Goal: Task Accomplishment & Management: Manage account settings

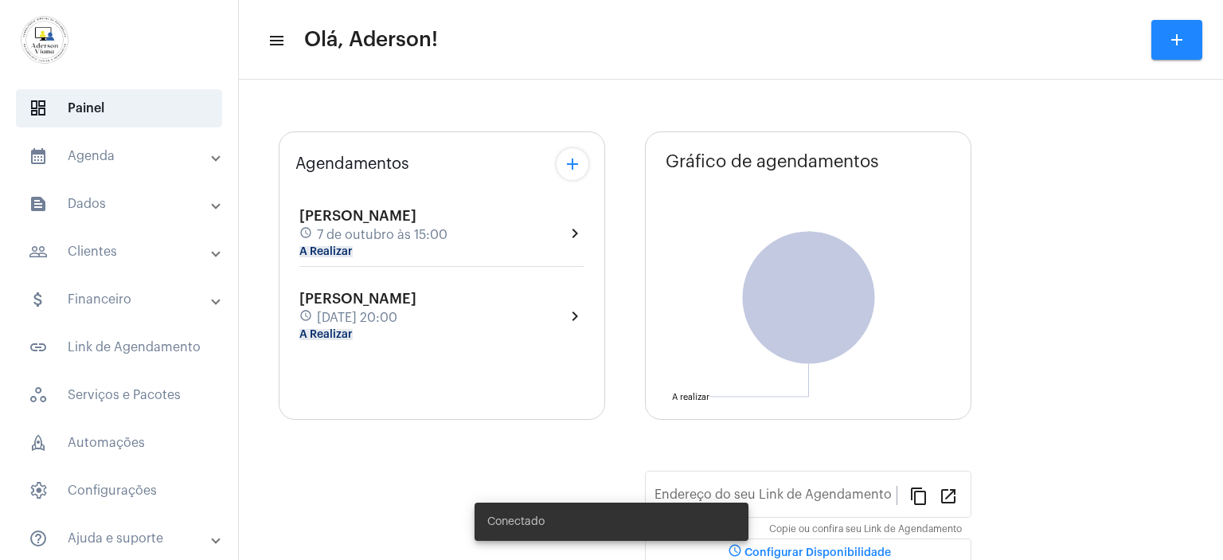
type input "[URL][DOMAIN_NAME]"
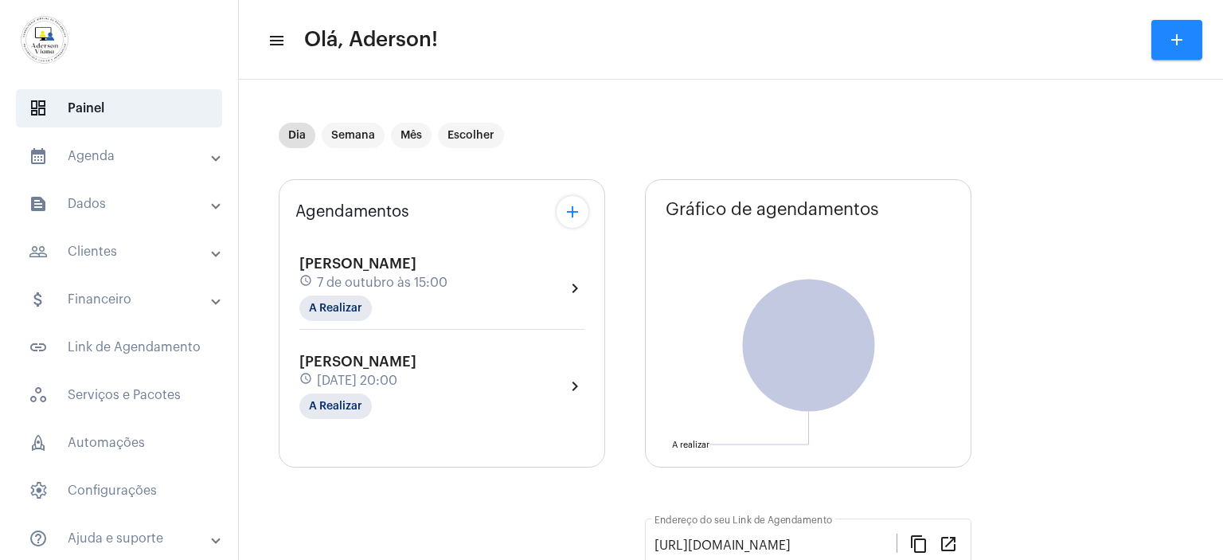
click at [101, 250] on mat-panel-title "people_outline Clientes" at bounding box center [121, 251] width 184 height 19
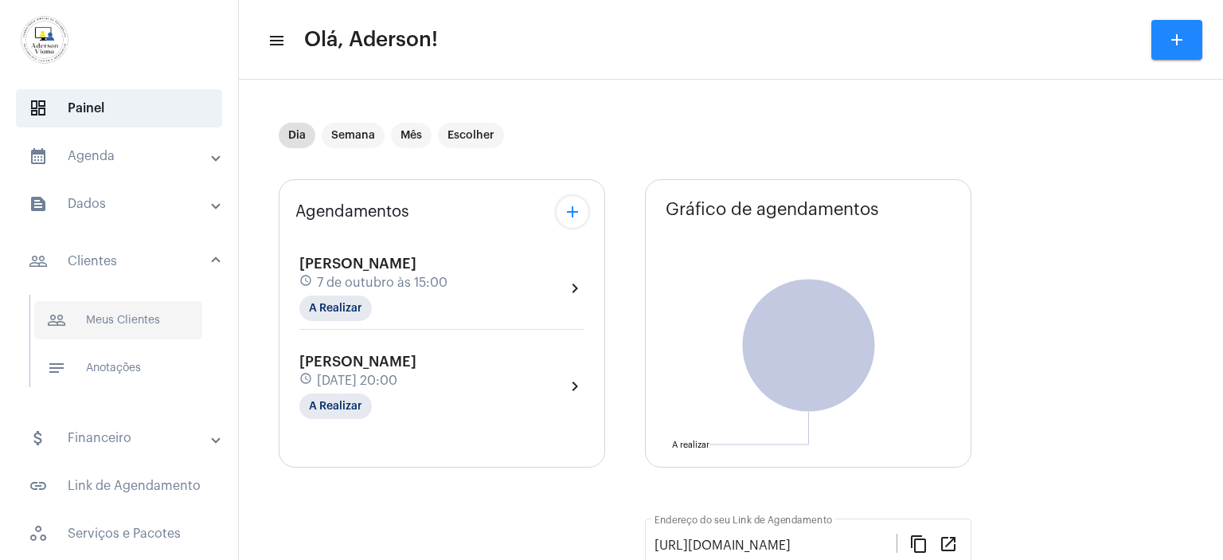
click at [128, 327] on span "people_outline Meus Clientes" at bounding box center [118, 320] width 168 height 38
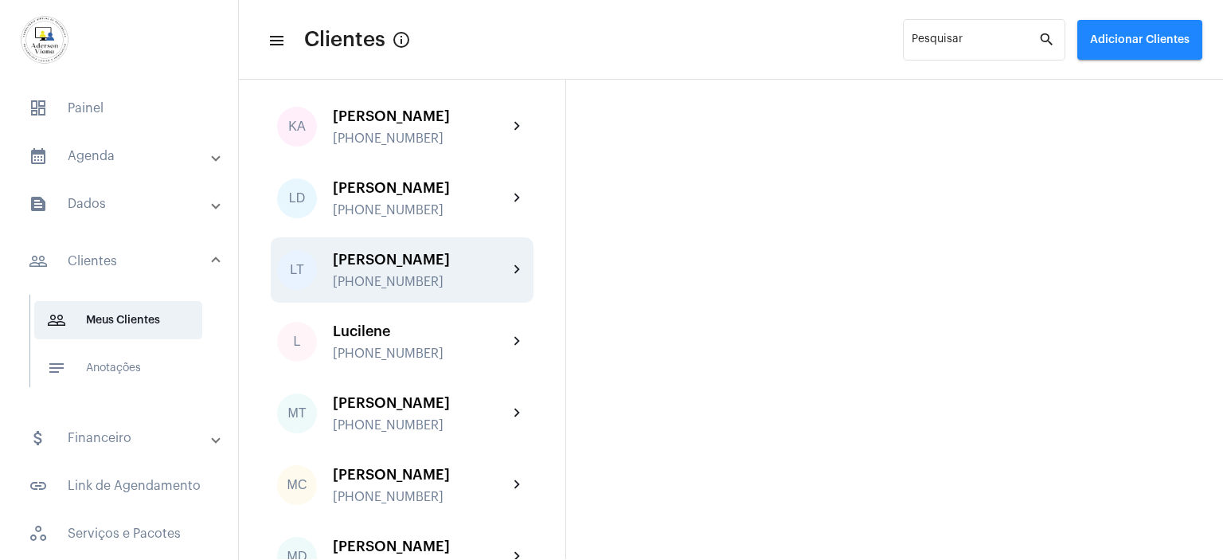
scroll to position [1433, 0]
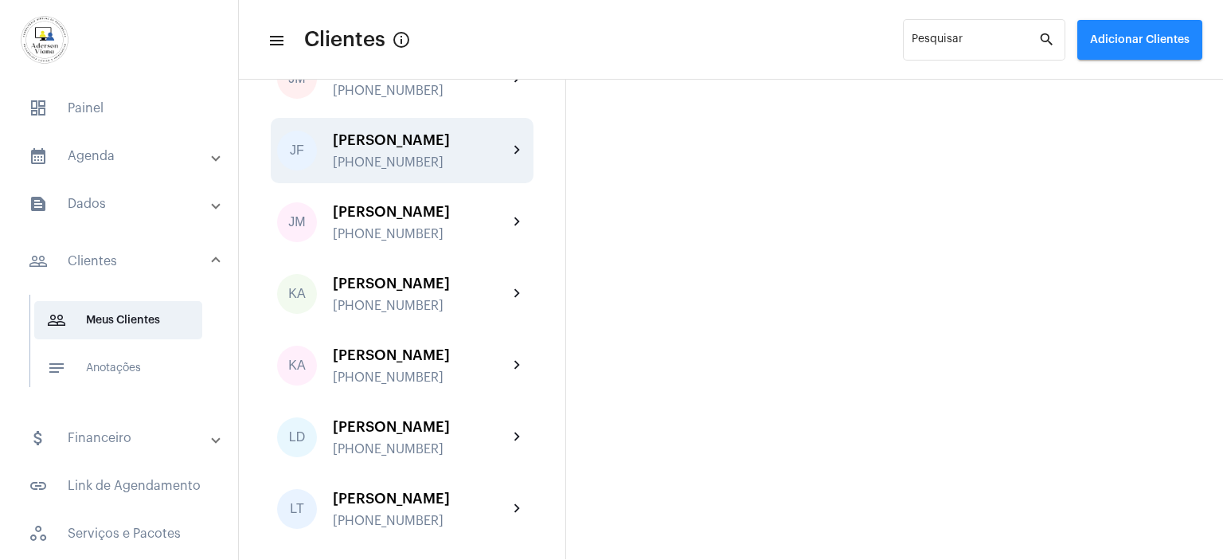
click at [373, 162] on div "[PERSON_NAME] [PHONE_NUMBER]" at bounding box center [420, 150] width 175 height 37
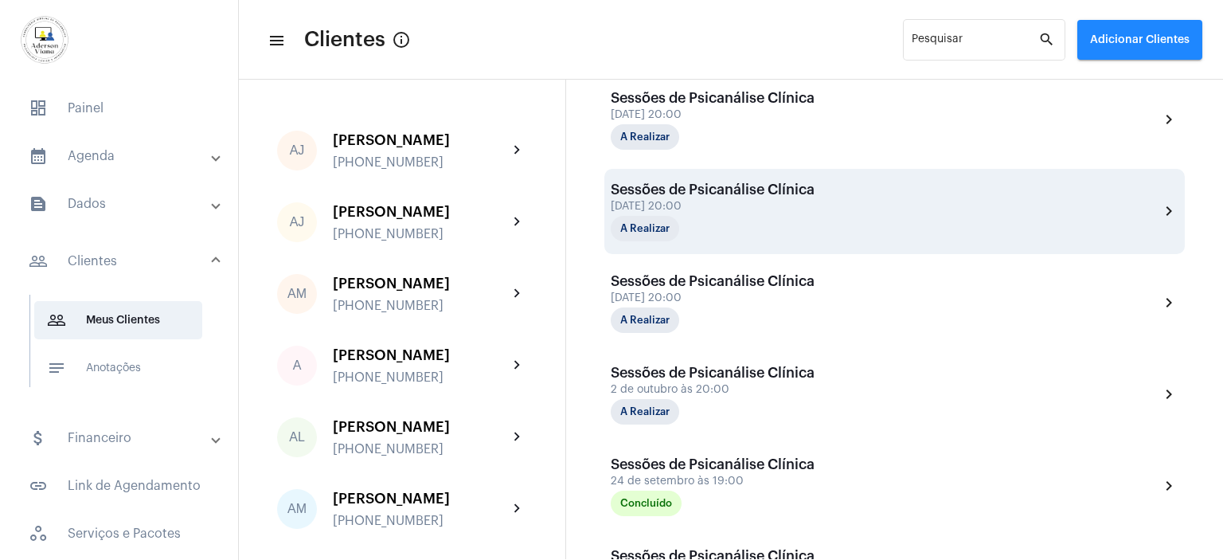
scroll to position [557, 0]
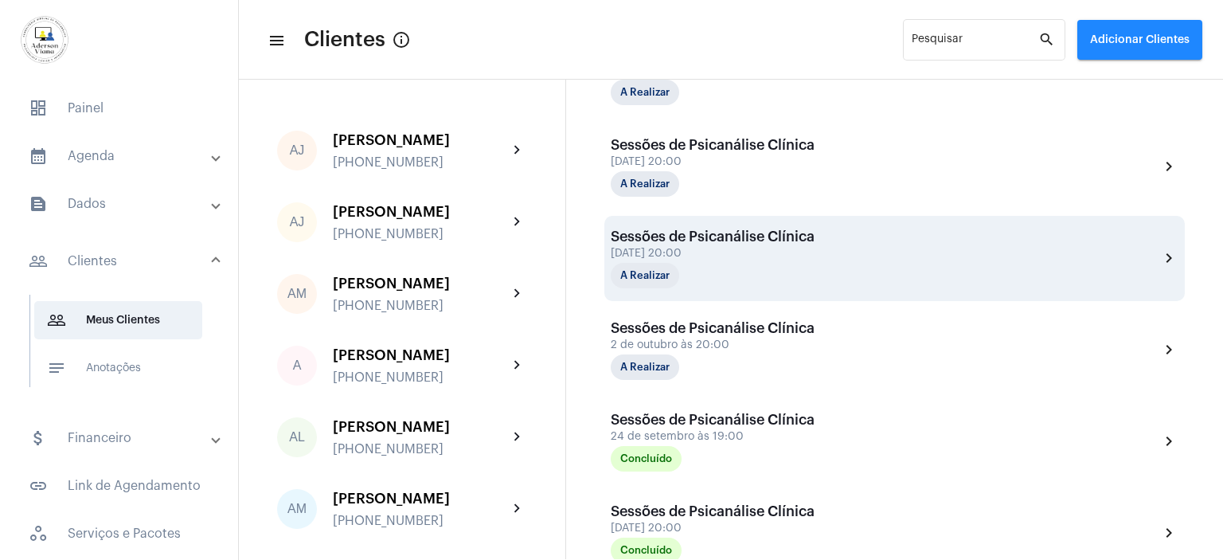
click at [698, 267] on div "A Realizar" at bounding box center [690, 275] width 159 height 25
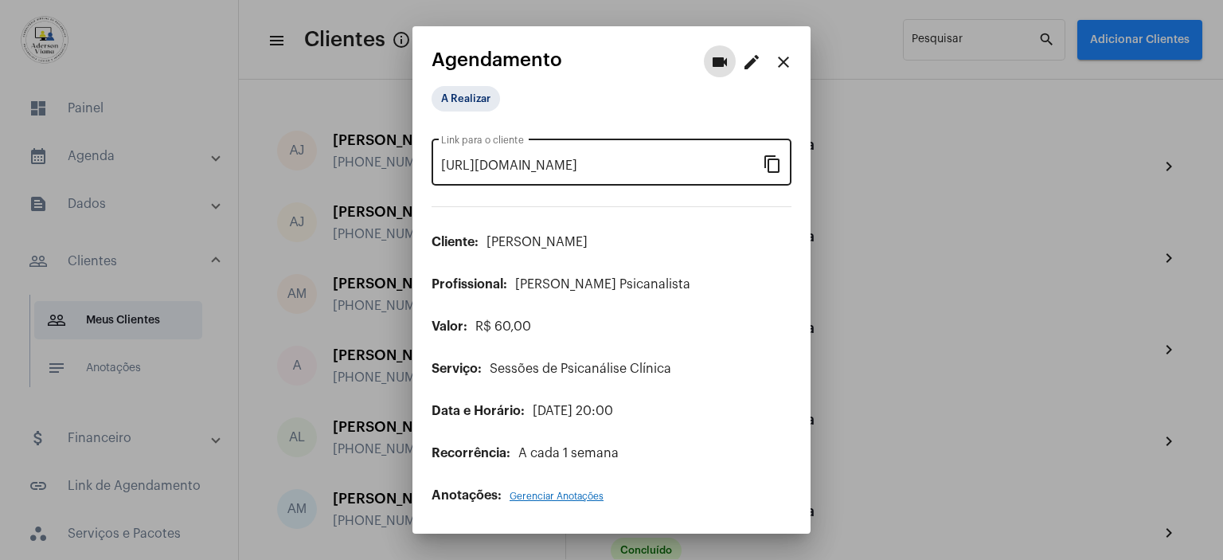
click at [772, 166] on mat-icon "content_copy" at bounding box center [772, 163] width 19 height 19
click at [777, 167] on mat-icon "content_copy" at bounding box center [772, 163] width 19 height 19
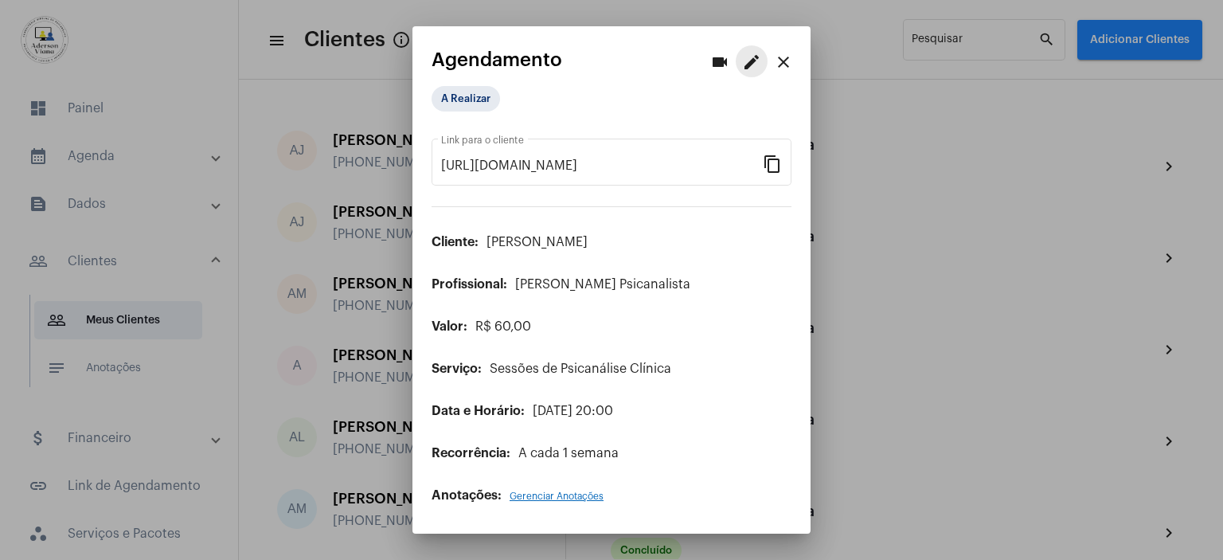
click at [745, 58] on mat-icon "edit" at bounding box center [751, 62] width 19 height 19
click at [749, 61] on mat-icon "edit" at bounding box center [751, 62] width 19 height 19
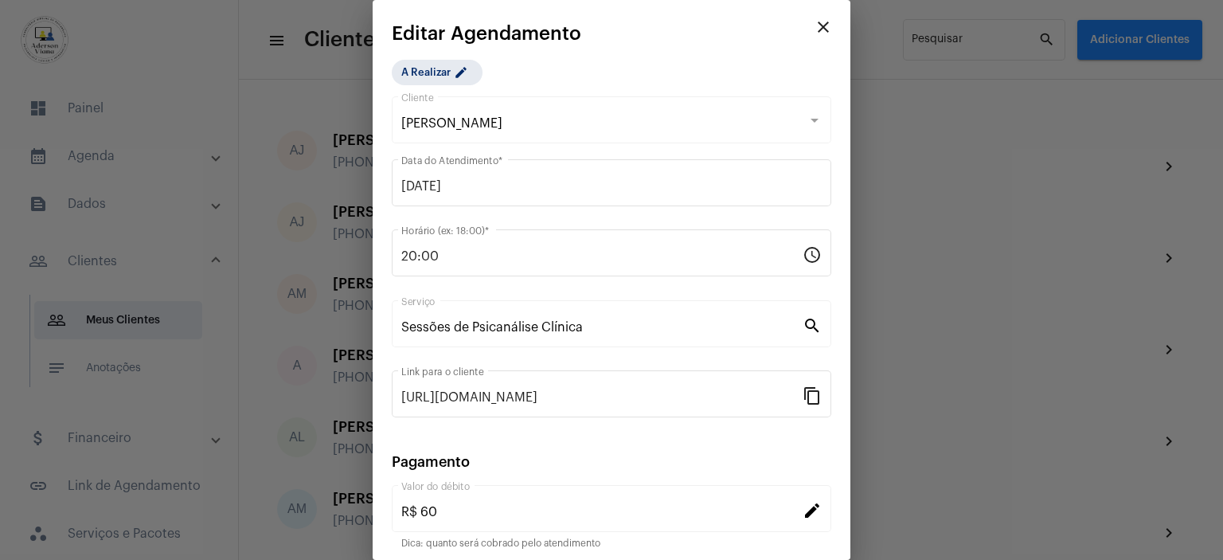
click at [803, 511] on mat-icon "edit" at bounding box center [812, 509] width 19 height 19
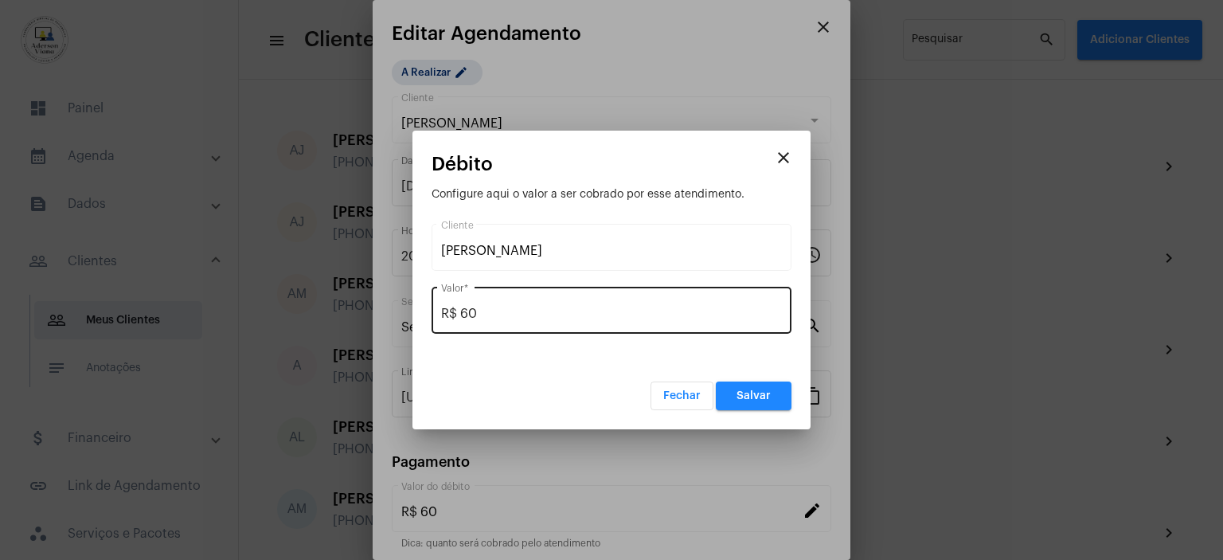
click at [483, 312] on input "R$ 60" at bounding box center [611, 314] width 341 height 14
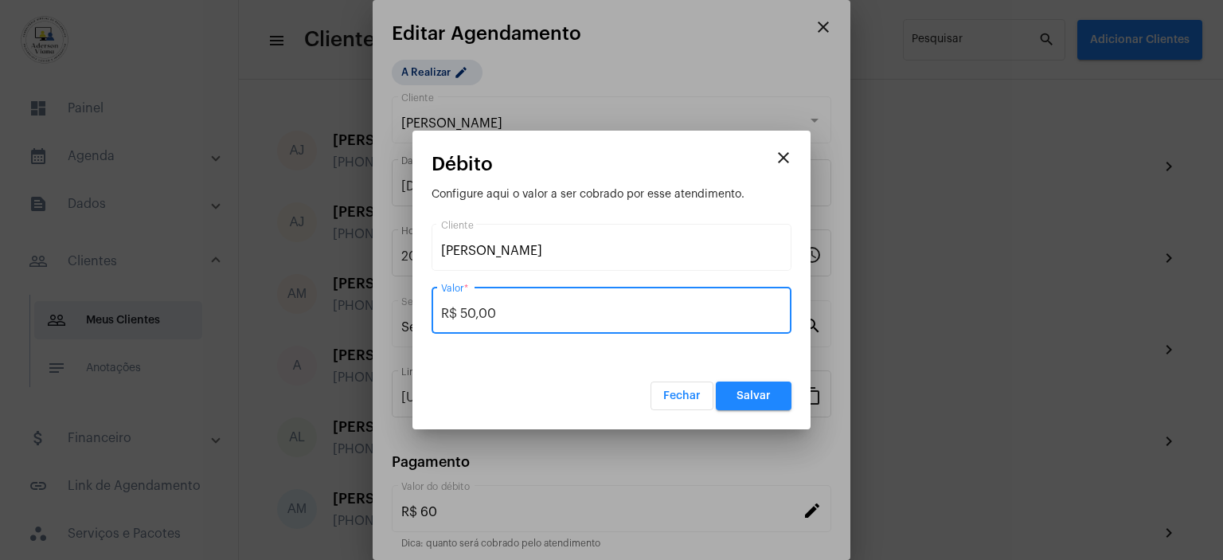
type input "R$ 50,00"
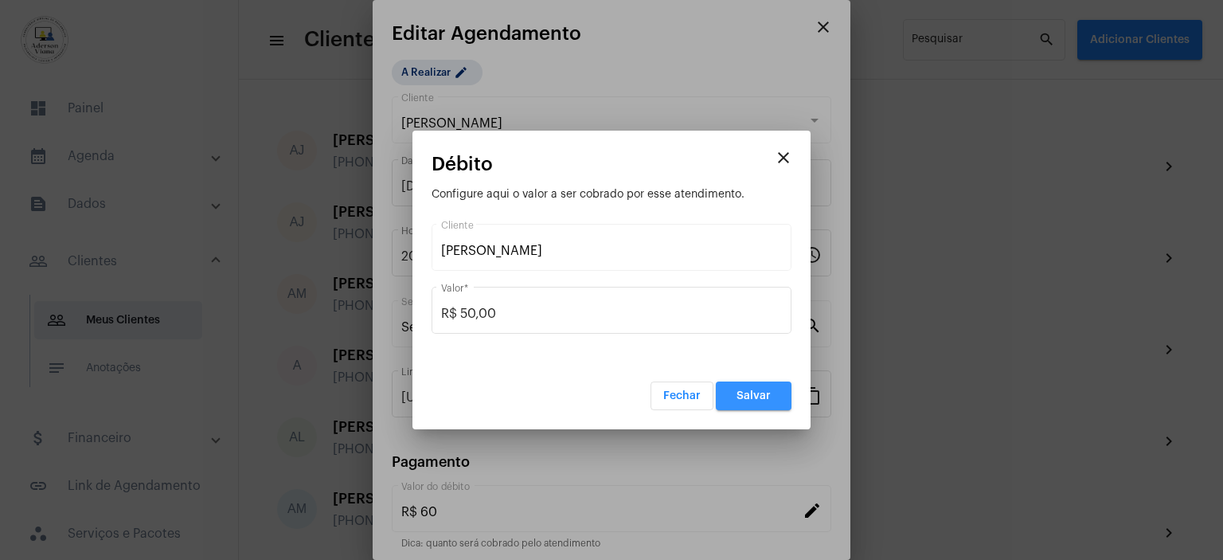
click at [777, 405] on button "Salvar" at bounding box center [754, 395] width 76 height 29
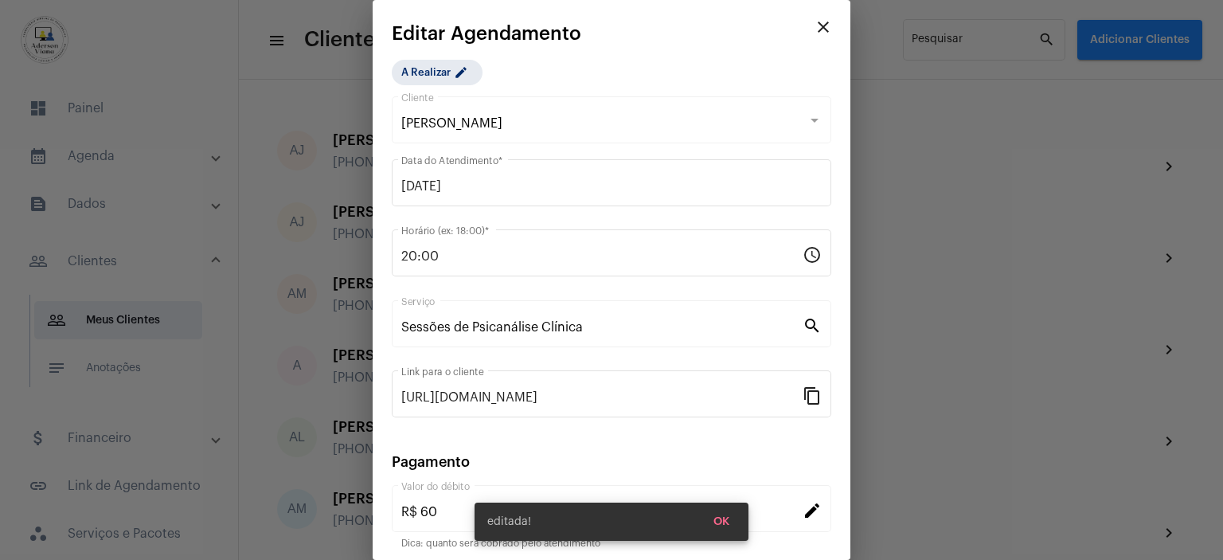
type input "R$ 50"
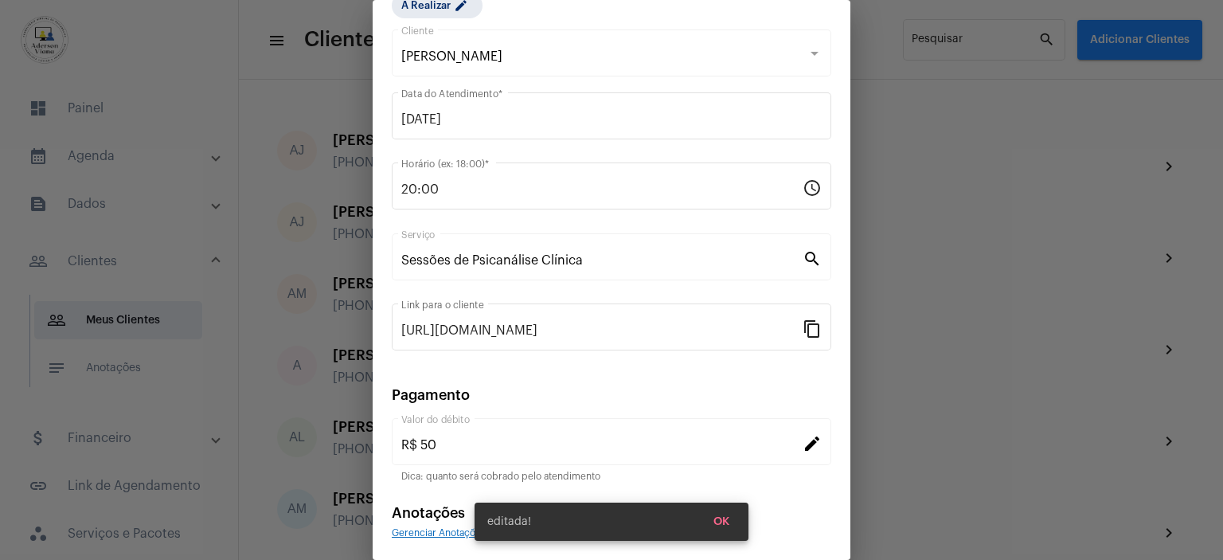
scroll to position [123, 0]
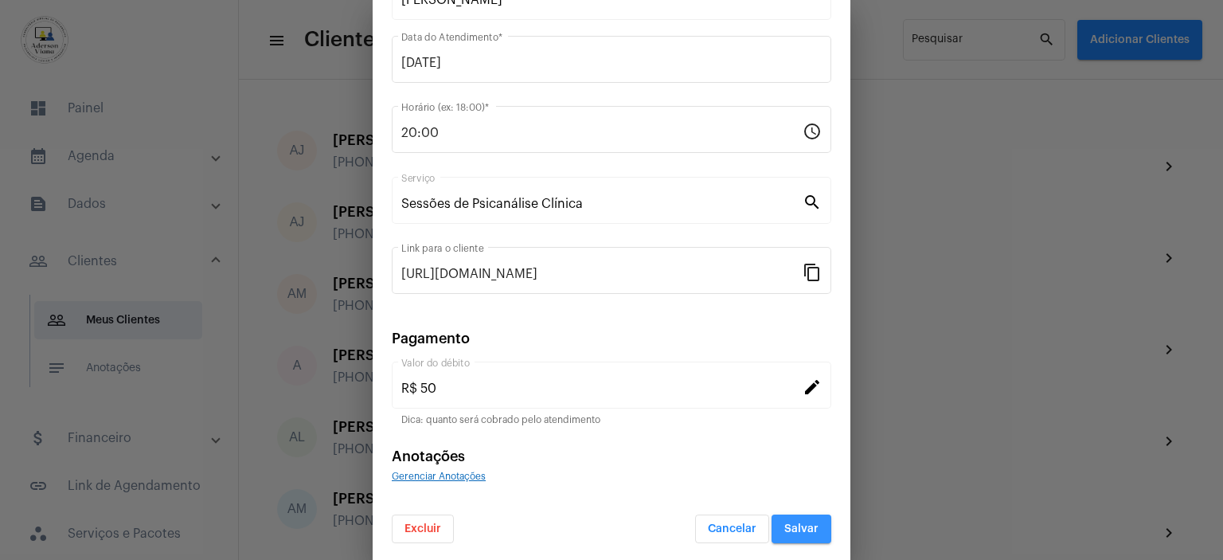
click at [798, 523] on span "Salvar" at bounding box center [801, 528] width 34 height 11
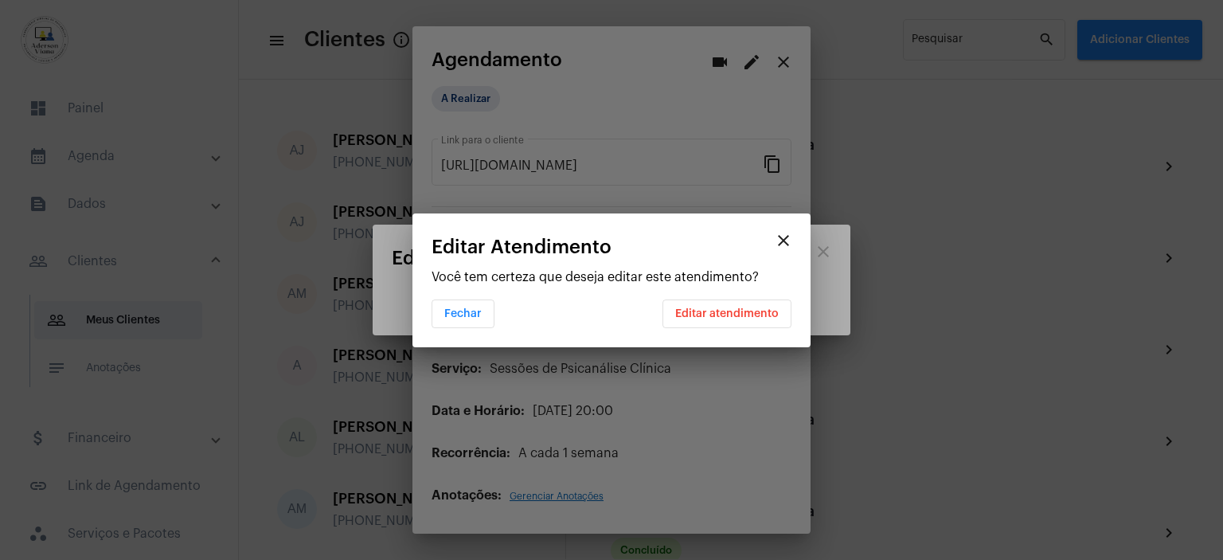
scroll to position [0, 0]
click at [736, 306] on button "Editar atendimento" at bounding box center [727, 313] width 129 height 29
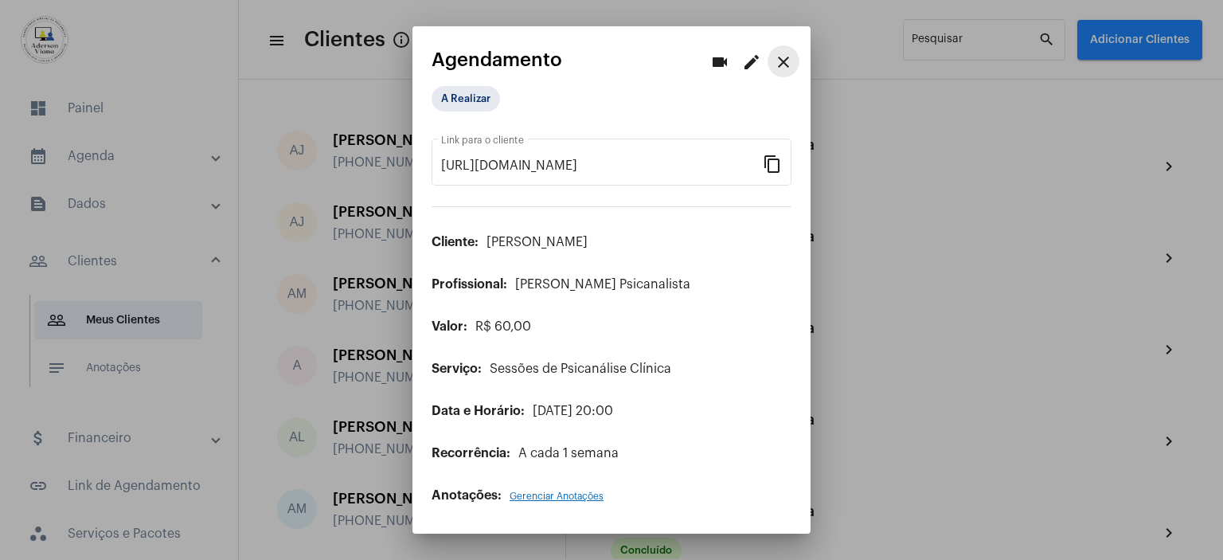
click at [789, 67] on mat-icon "close" at bounding box center [783, 62] width 19 height 19
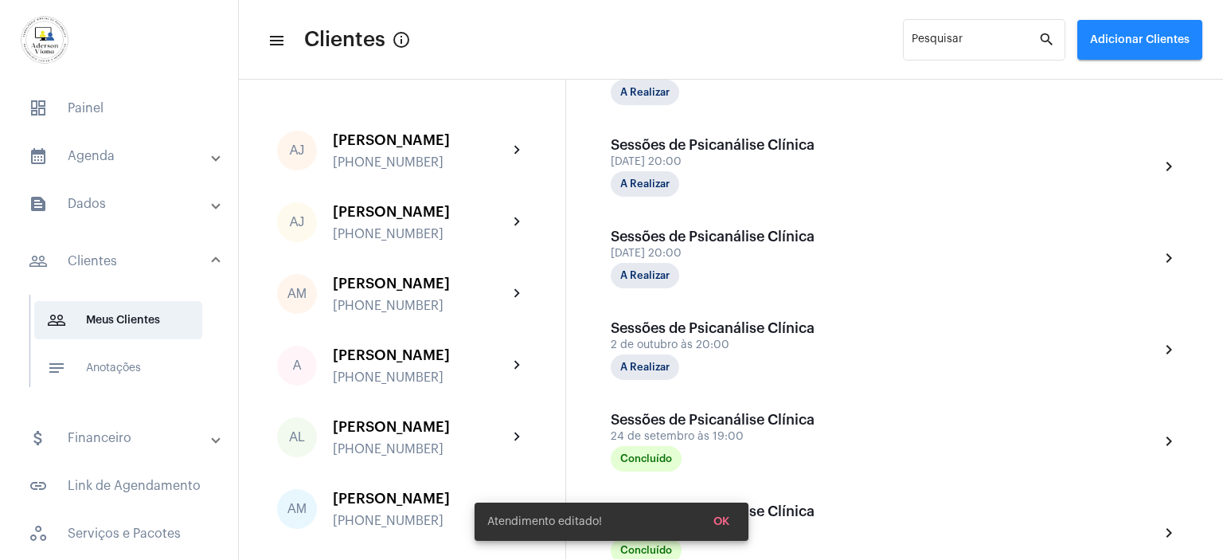
scroll to position [557, 0]
